Goal: Navigation & Orientation: Find specific page/section

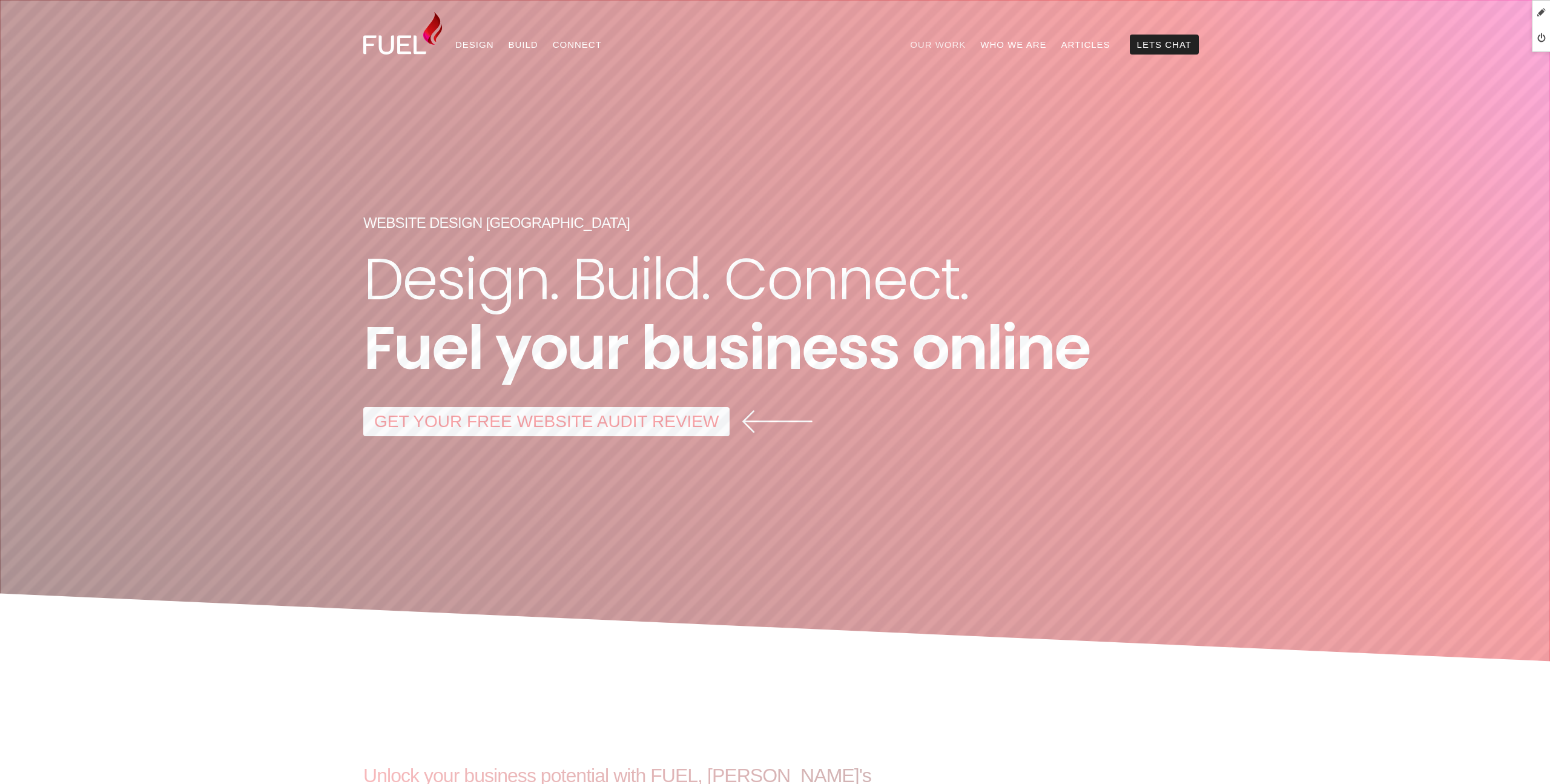
click at [938, 45] on link "Our Work" at bounding box center [938, 44] width 70 height 20
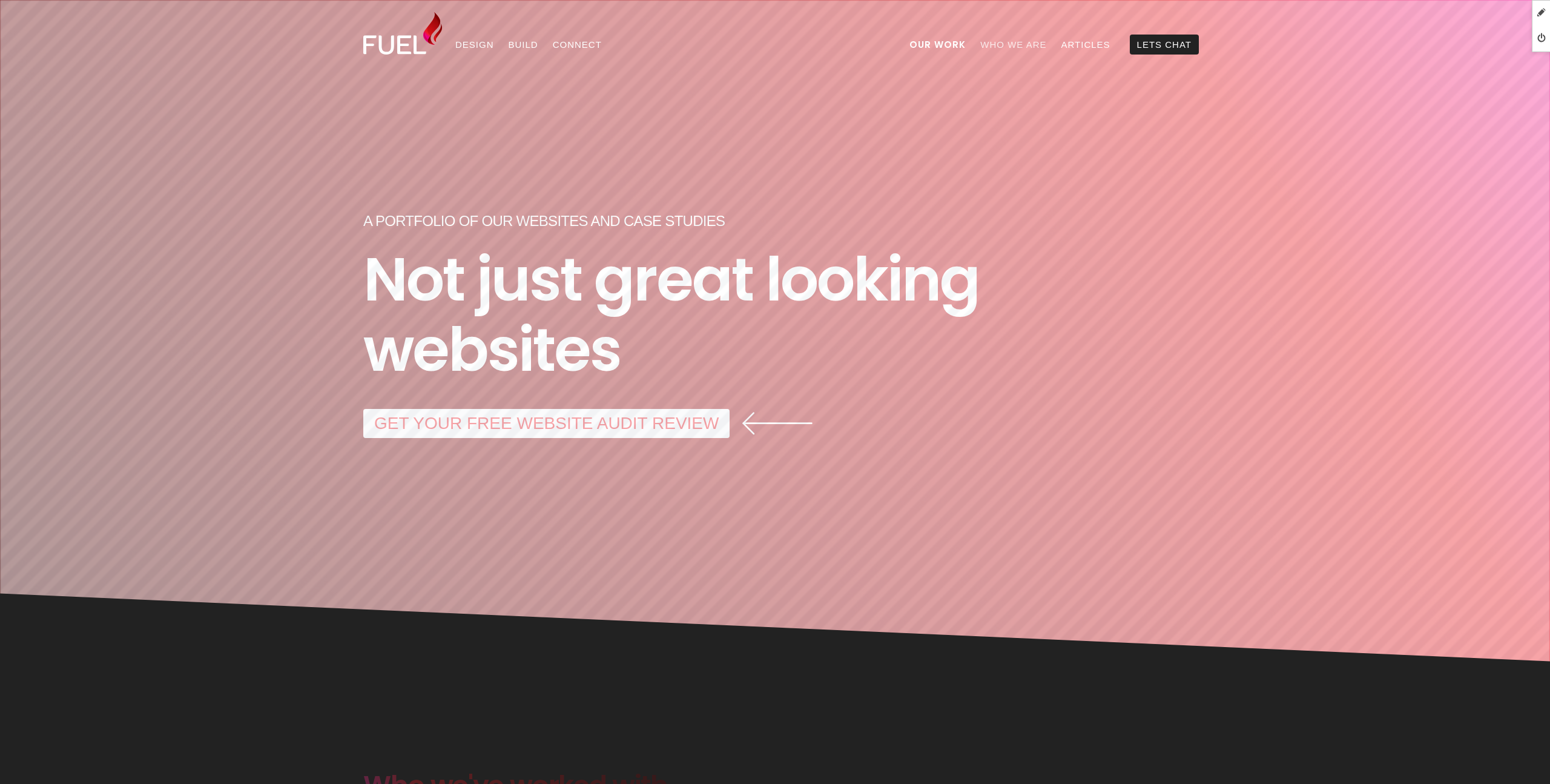
click at [1015, 41] on link "Who We Are" at bounding box center [1013, 44] width 81 height 20
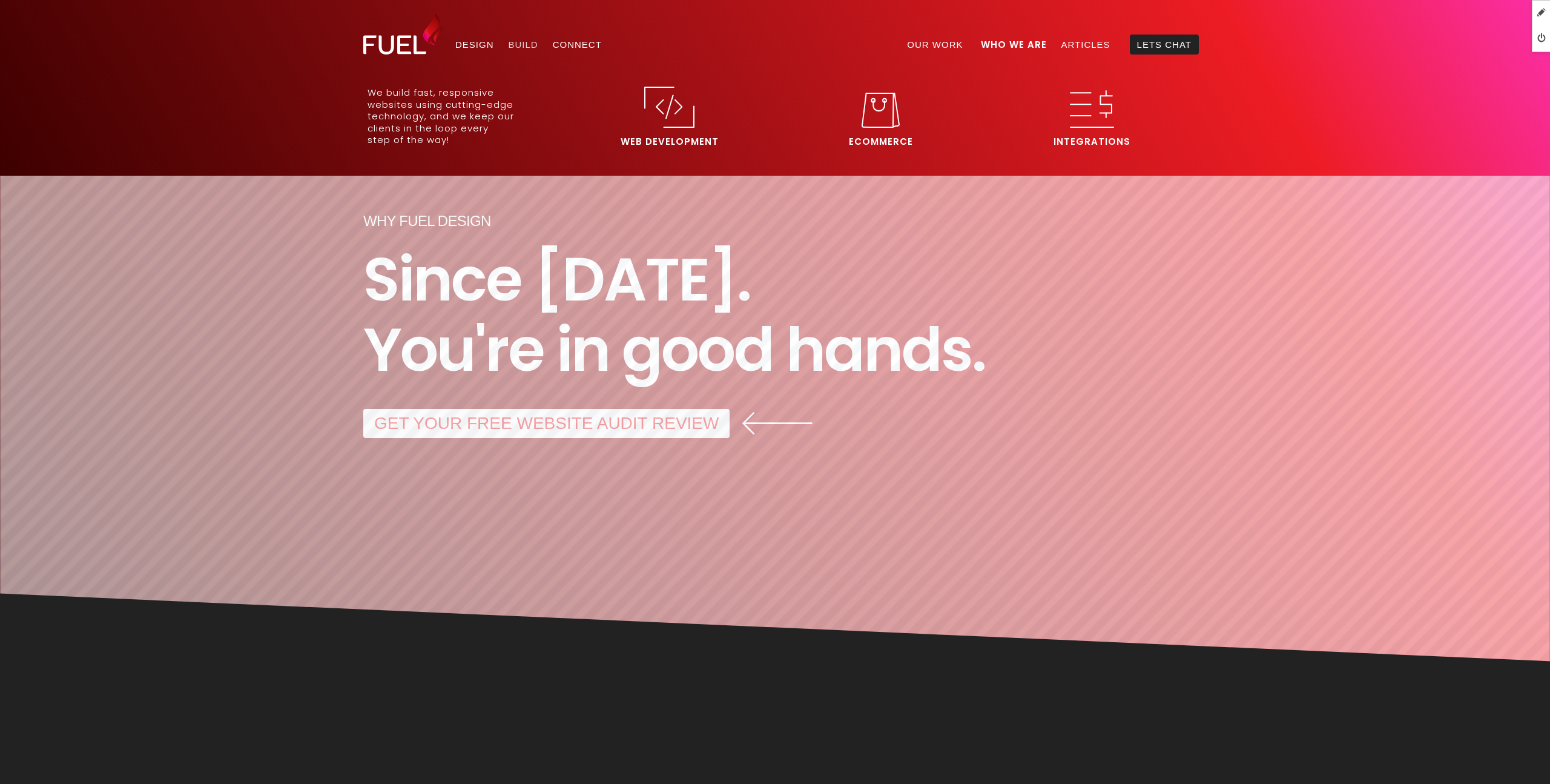
click at [509, 47] on link "Build" at bounding box center [523, 44] width 45 height 20
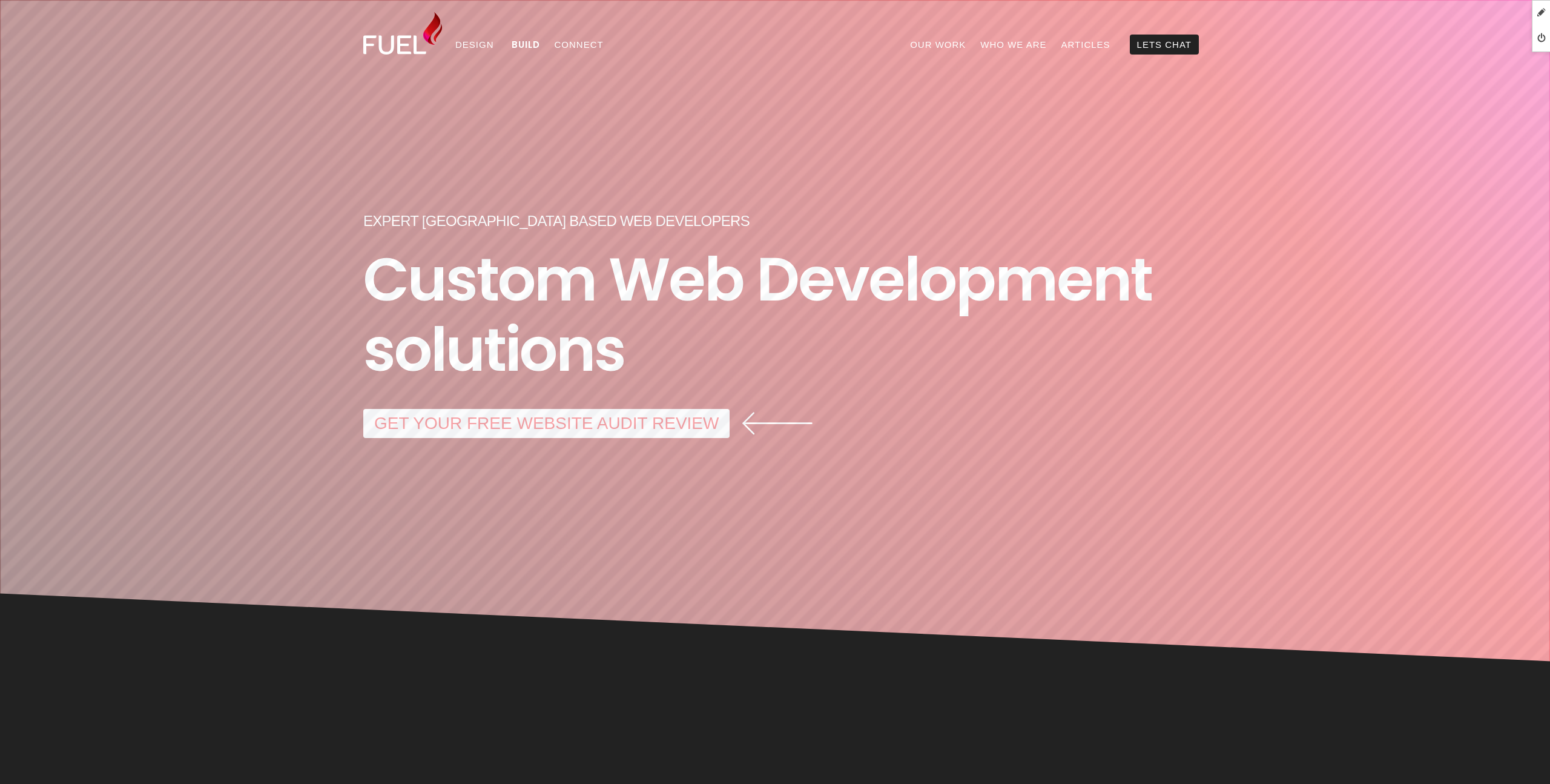
click at [400, 47] on img at bounding box center [402, 33] width 79 height 43
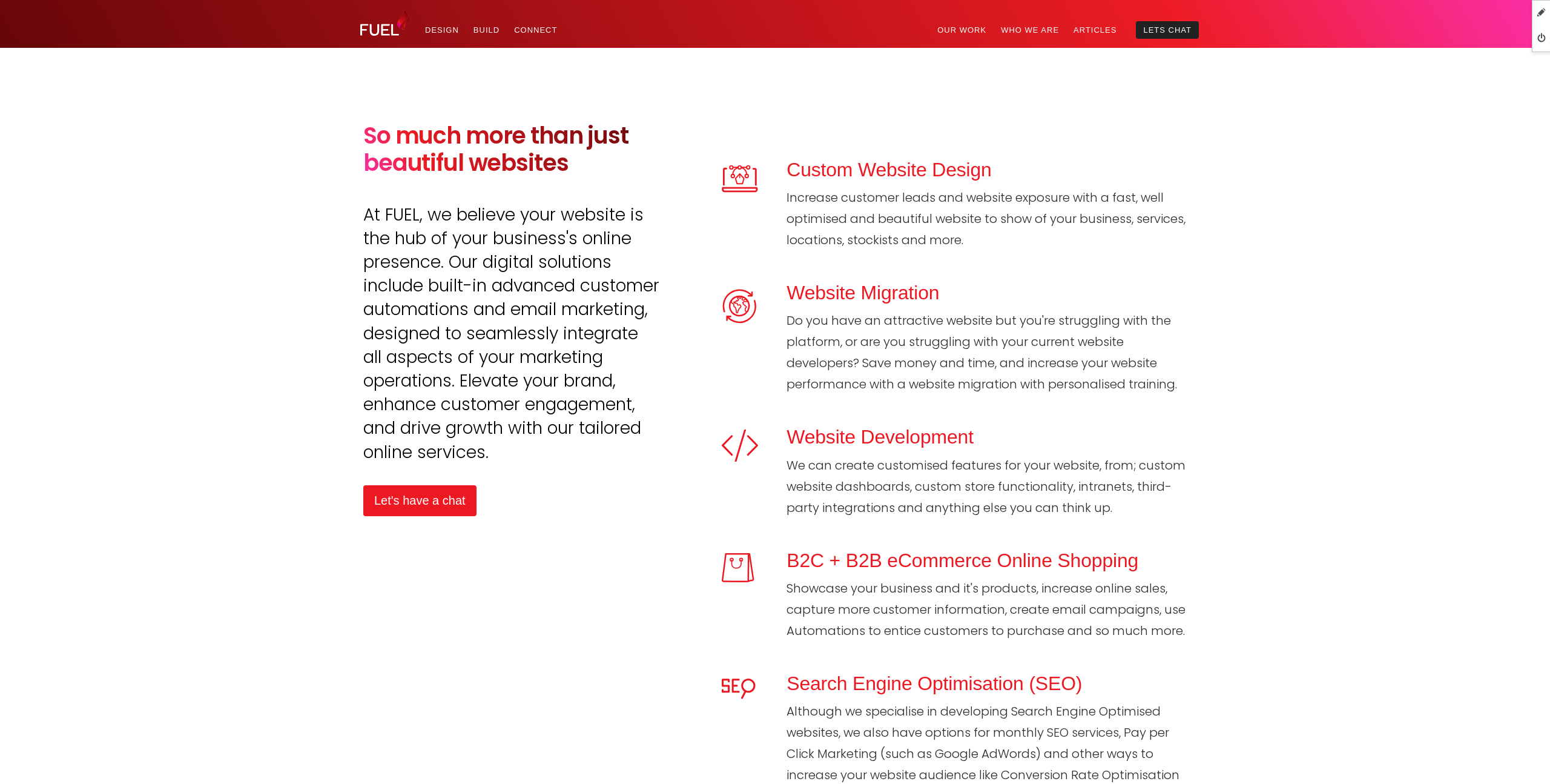
scroll to position [3729, 0]
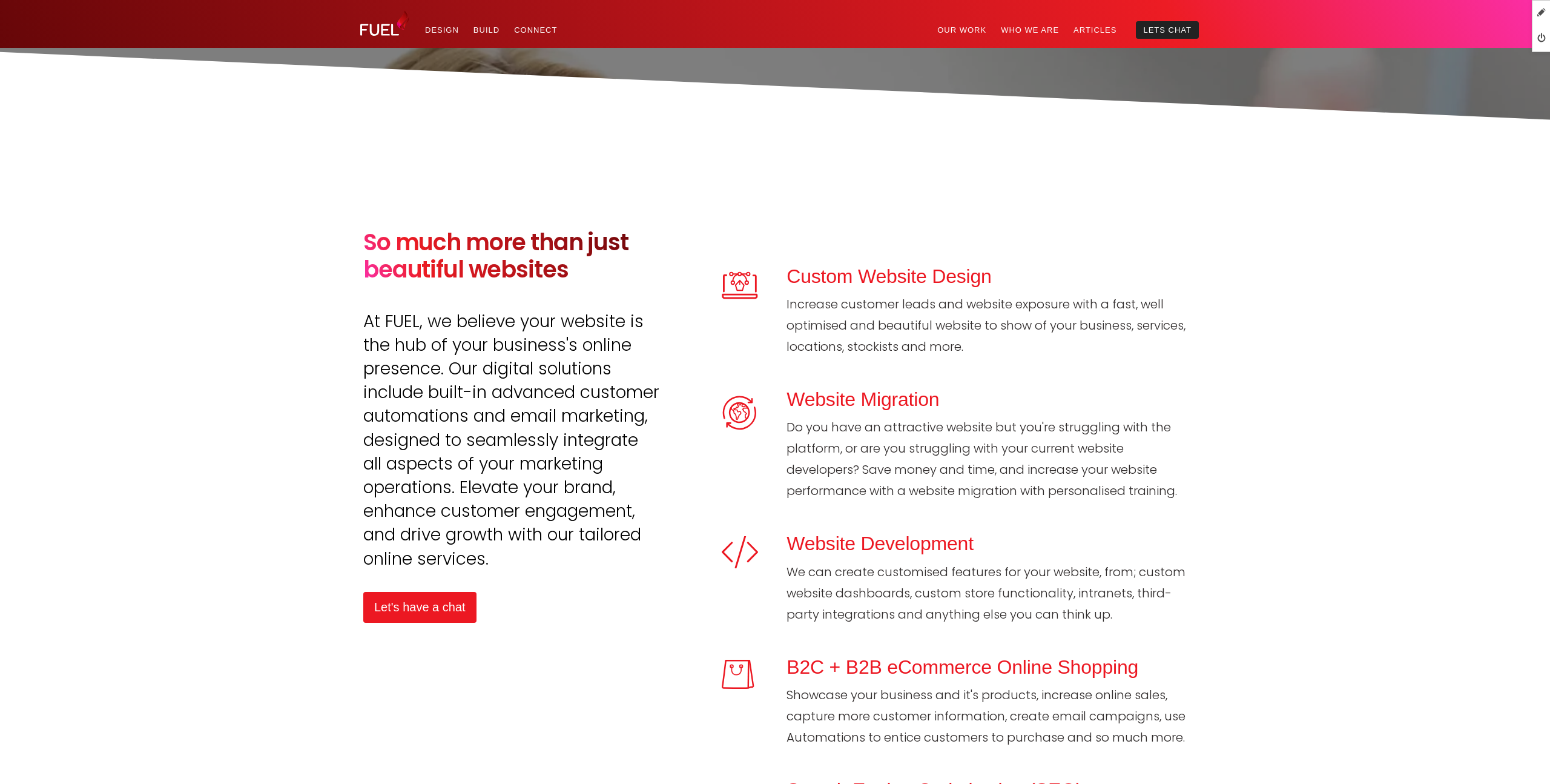
scroll to position [3690, 0]
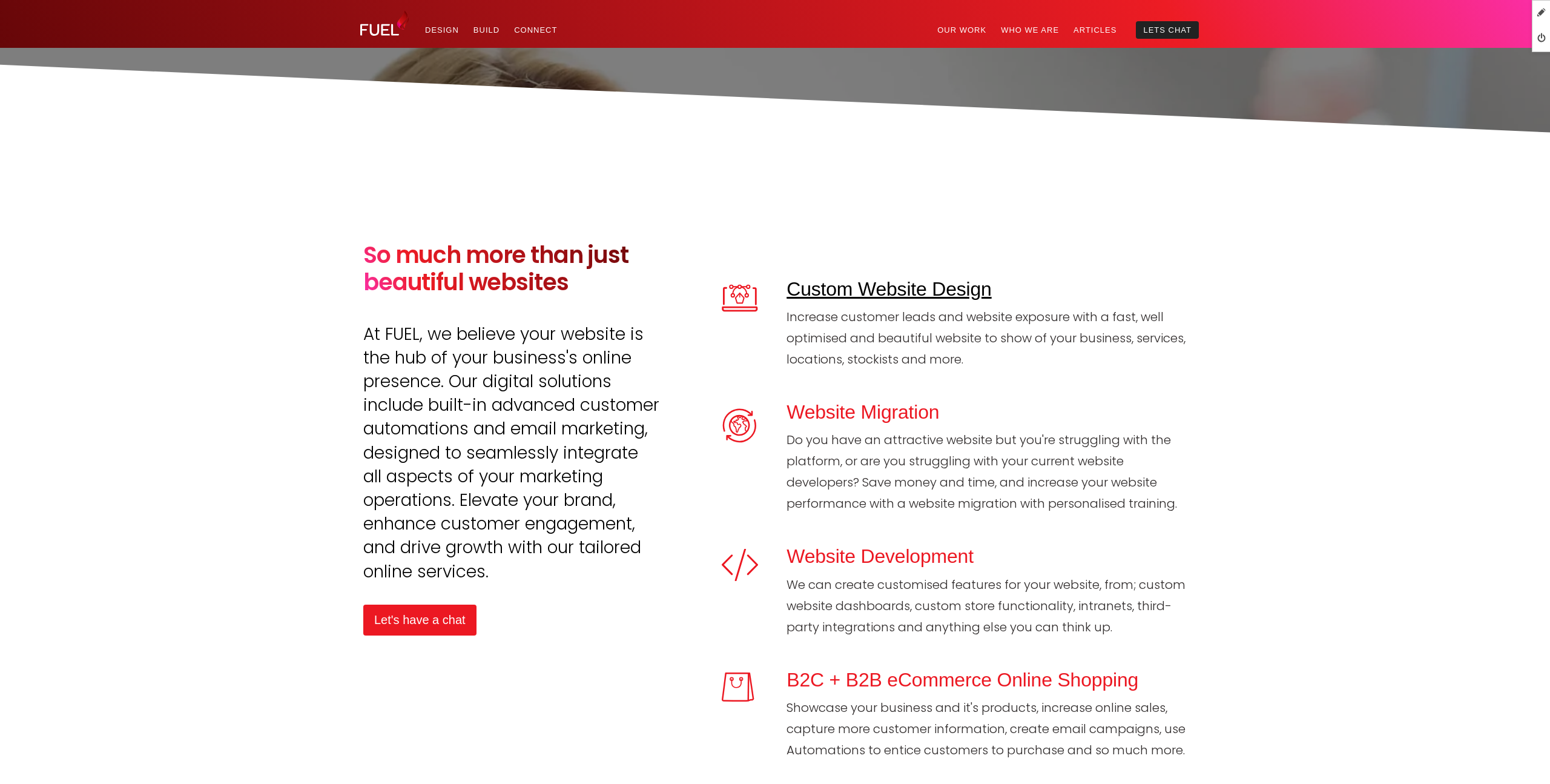
click at [825, 292] on link "Custom Website Design" at bounding box center [889, 289] width 205 height 22
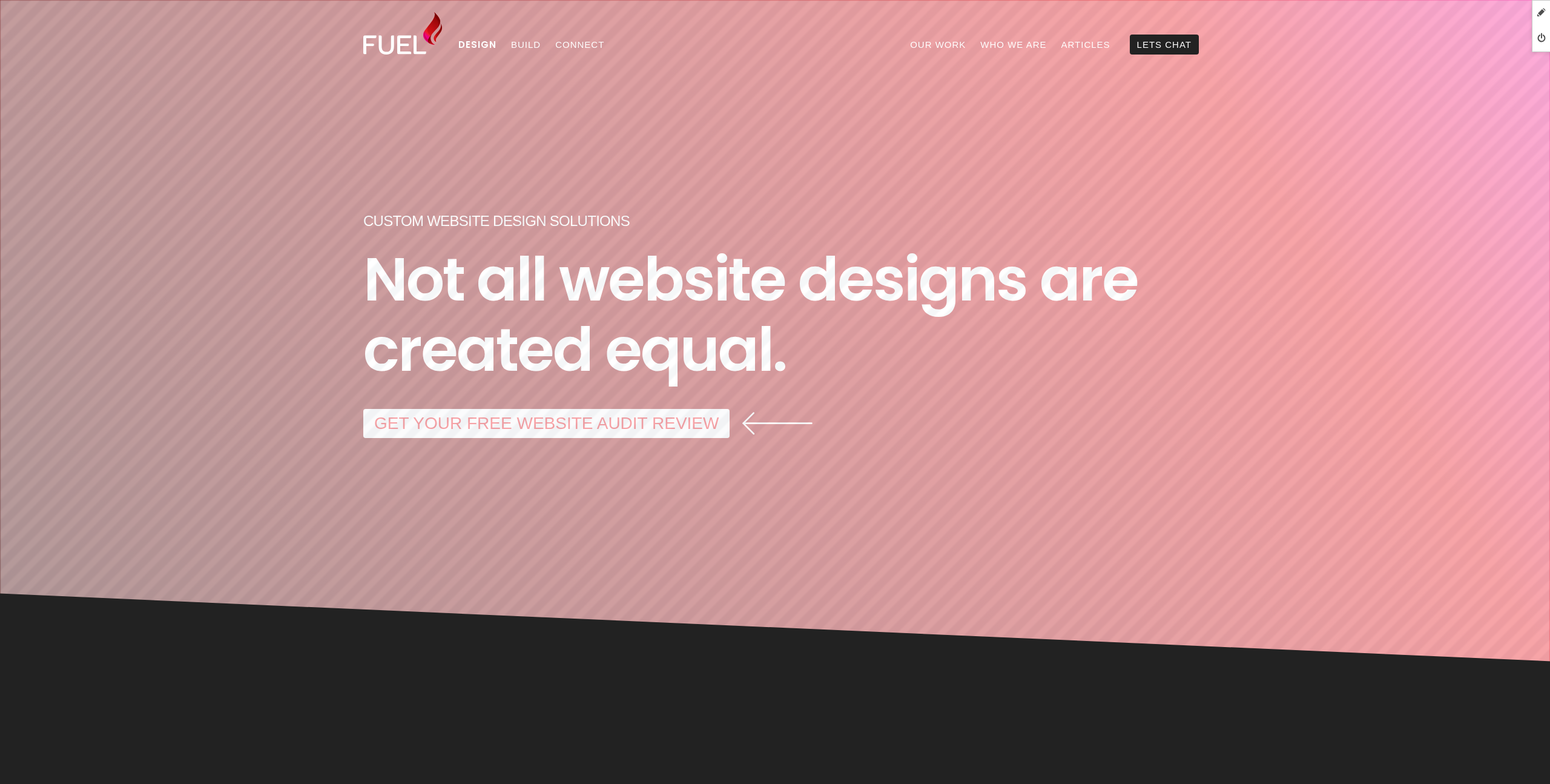
click at [364, 52] on img at bounding box center [402, 33] width 79 height 43
